Goal: Check status: Check status

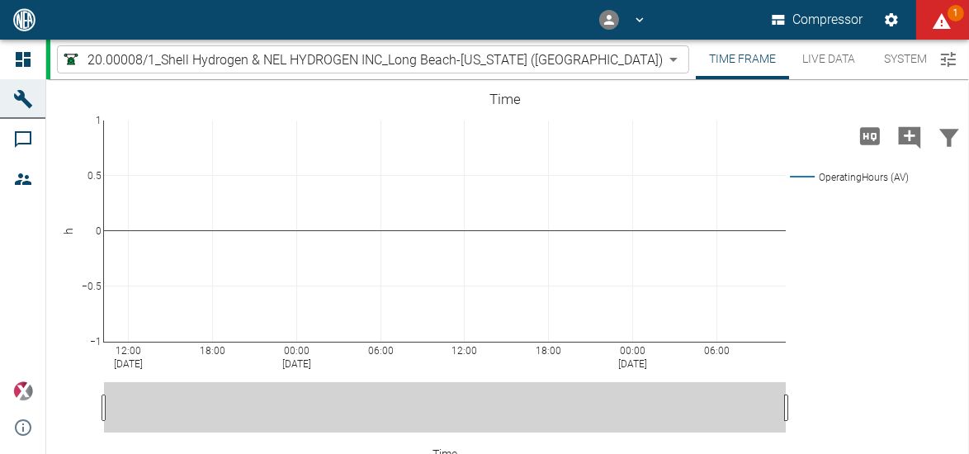
click at [544, 54] on body "Compressor 1 Dashboard Machines Comments Members powered by Changelog Time Fram…" at bounding box center [484, 227] width 969 height 454
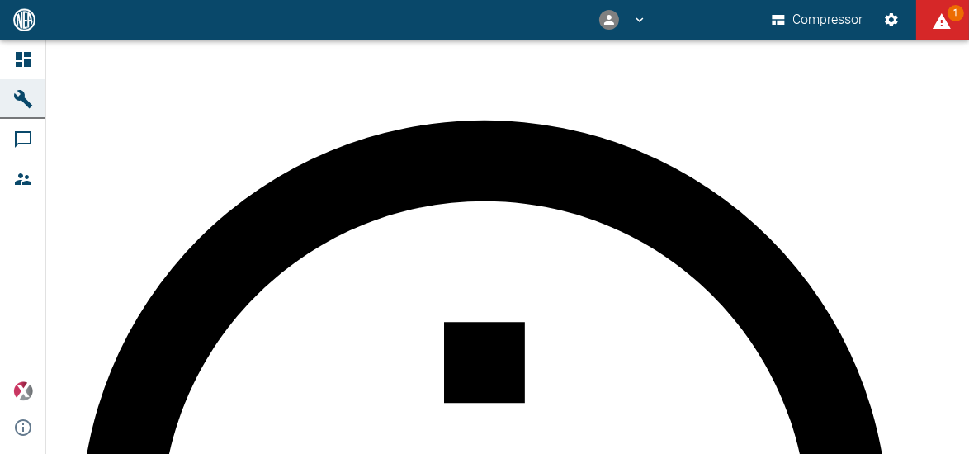
scroll to position [330, 0]
click at [308, 64] on body "Compressor 1 Dashboard Machines Comments Members powered by Changelog Loaded 7,…" at bounding box center [484, 227] width 969 height 454
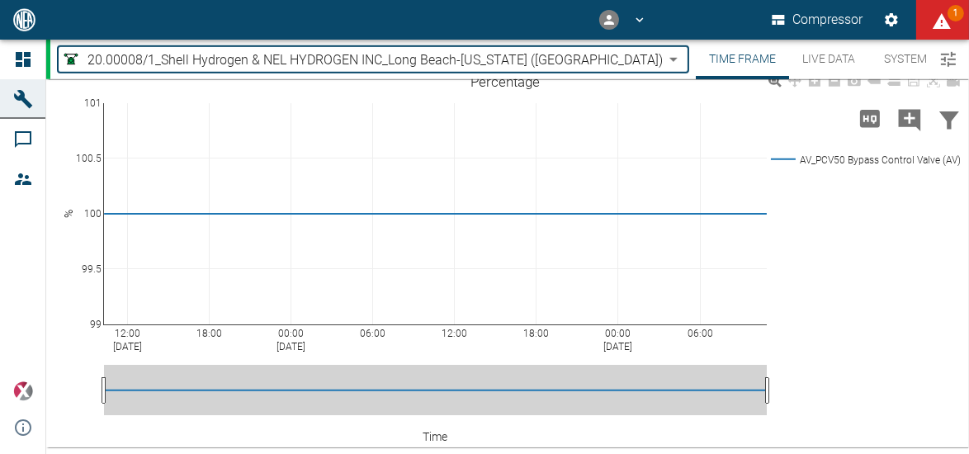
scroll to position [1578, 0]
click at [248, 58] on body "Compressor 1 Dashboard Machines Comments Members powered by Changelog Time Fram…" at bounding box center [484, 227] width 969 height 454
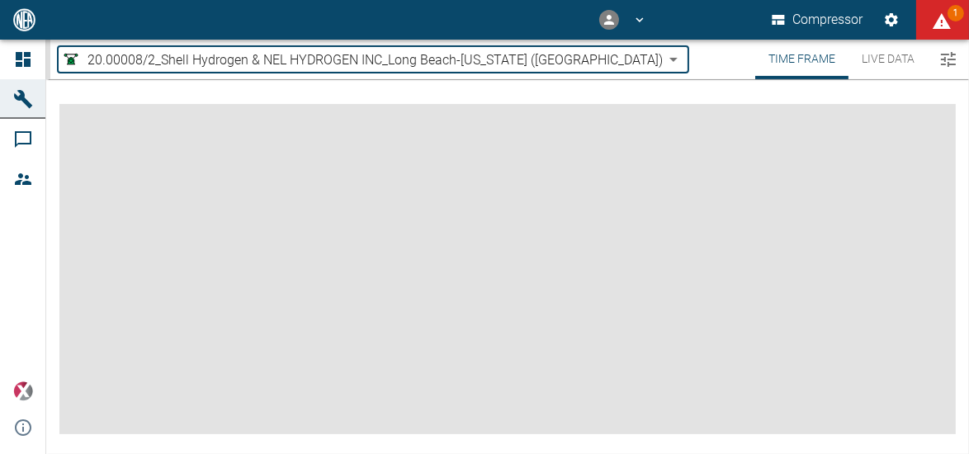
type input "620eaed9-d906-41f3-ab79-b522b75e3f98"
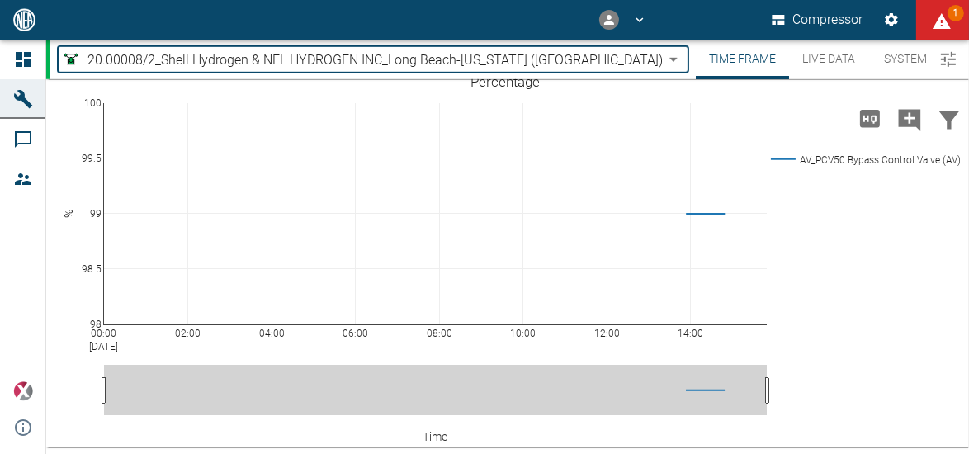
scroll to position [1578, 0]
